Goal: Information Seeking & Learning: Learn about a topic

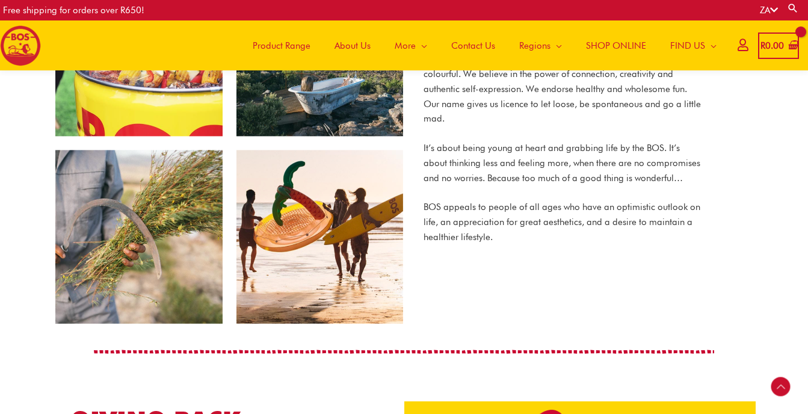
scroll to position [907, 0]
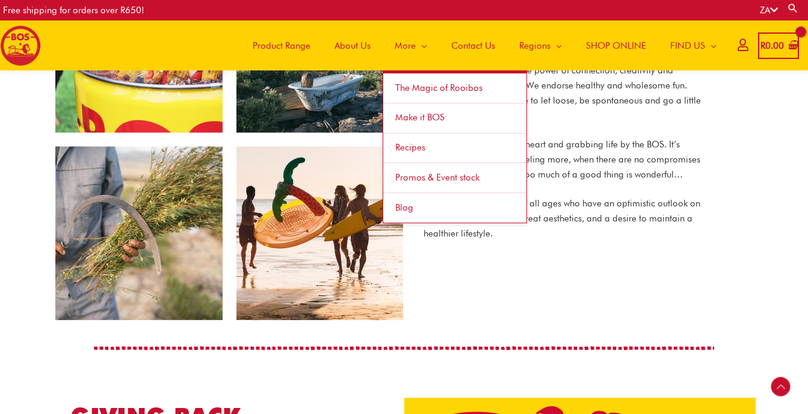
click at [407, 51] on span "More" at bounding box center [404, 46] width 21 height 36
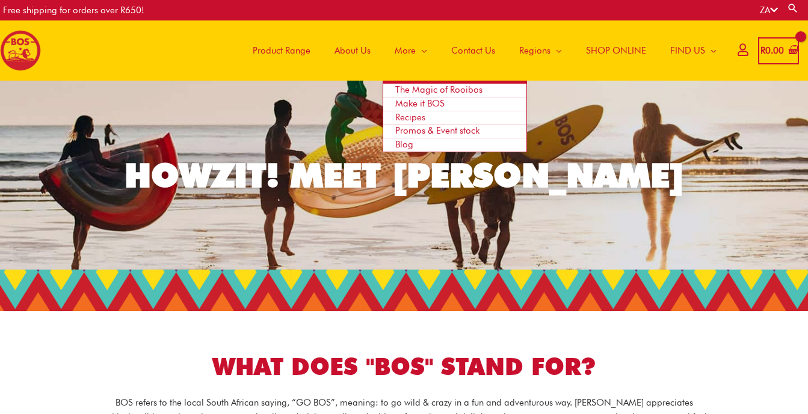
click at [409, 86] on span "The Magic of Rooibos" at bounding box center [438, 89] width 87 height 11
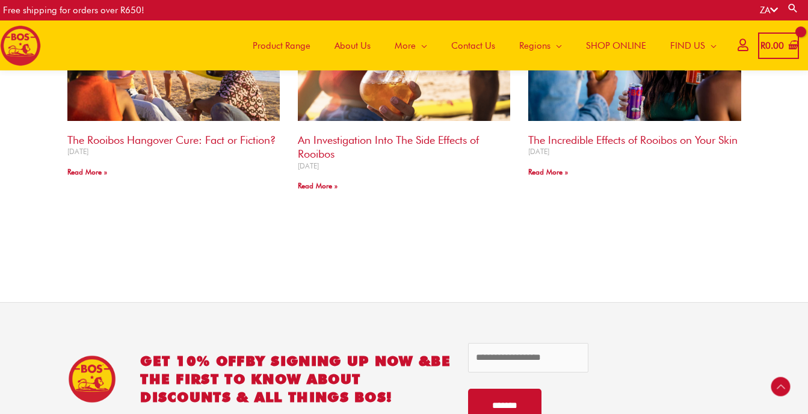
scroll to position [1434, 0]
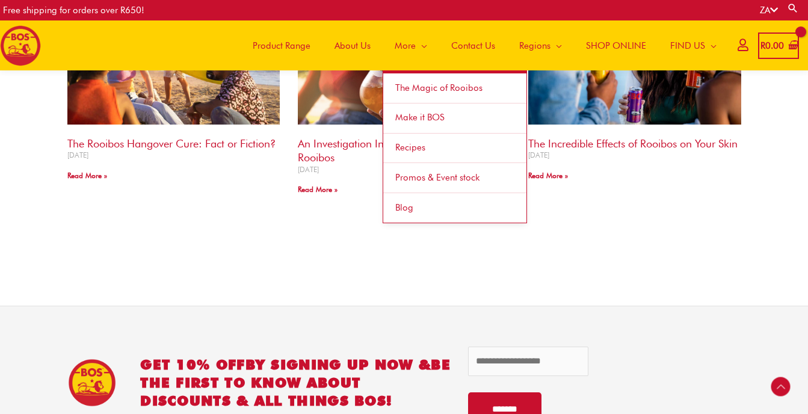
click at [418, 44] on span "Site Navigation" at bounding box center [421, 46] width 11 height 36
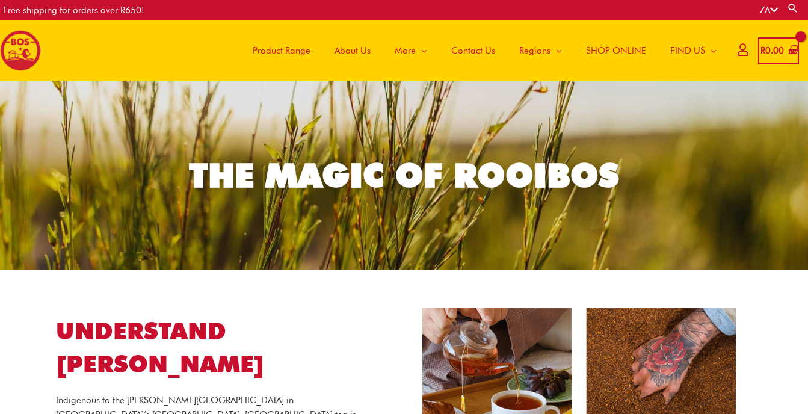
click at [279, 49] on span "Product Range" at bounding box center [282, 50] width 58 height 36
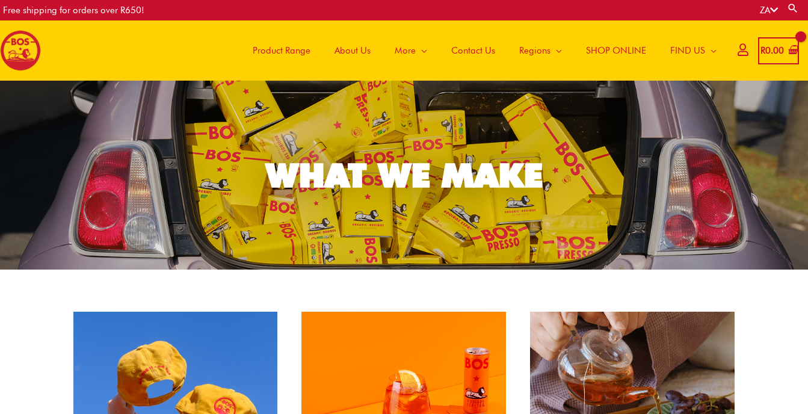
click at [363, 53] on span "About Us" at bounding box center [352, 50] width 36 height 36
